Goal: Task Accomplishment & Management: Manage account settings

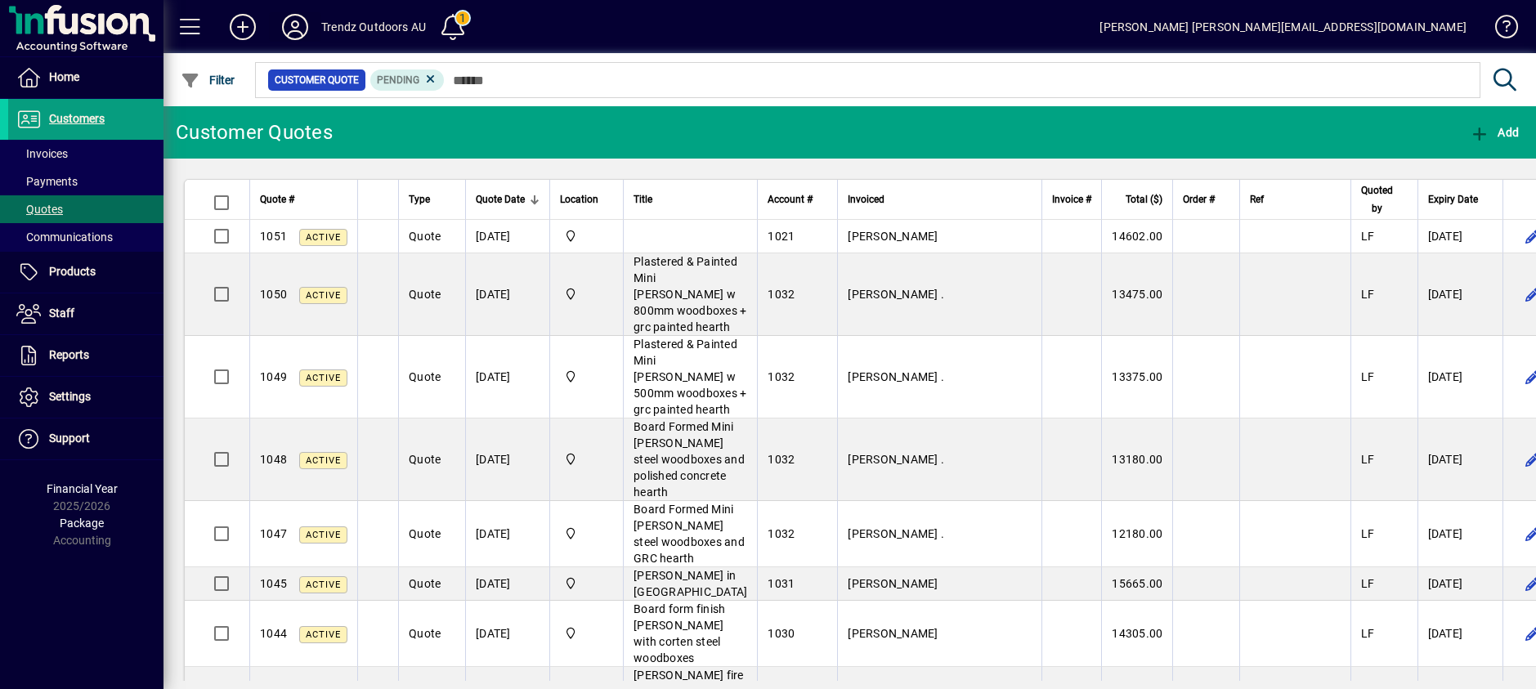
click at [299, 30] on icon at bounding box center [295, 27] width 33 height 26
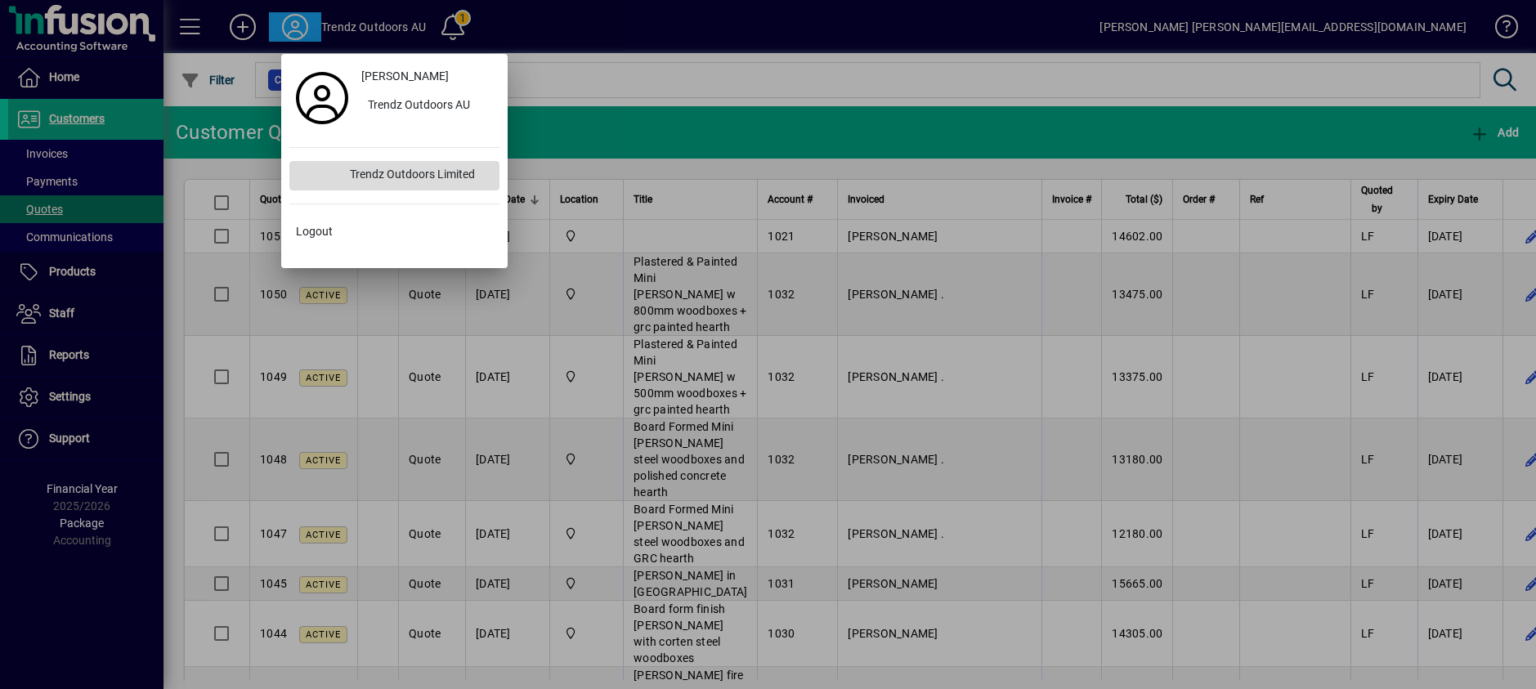
click at [411, 168] on div "Trendz Outdoors Limited" at bounding box center [418, 175] width 163 height 29
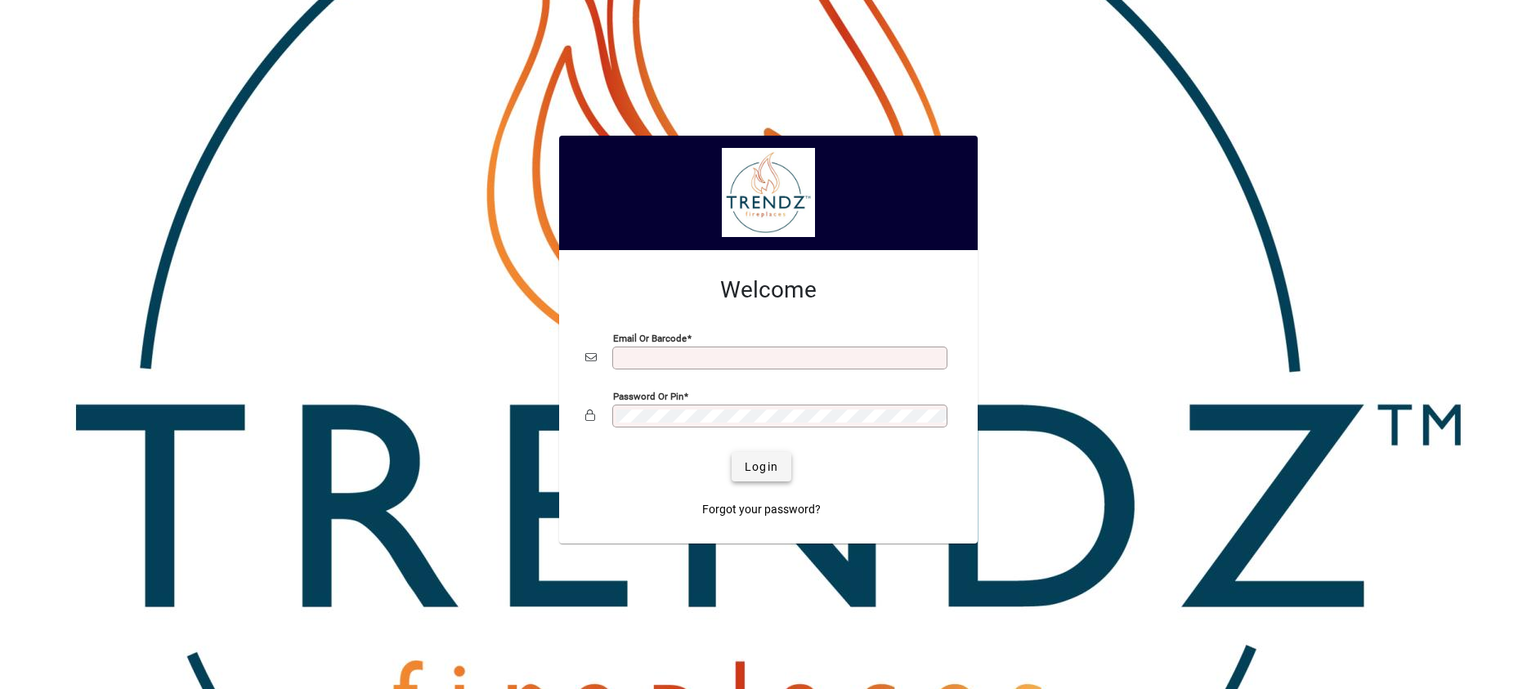
type input "**********"
click at [750, 460] on span "Login" at bounding box center [762, 467] width 34 height 17
